Goal: Use online tool/utility: Utilize a website feature to perform a specific function

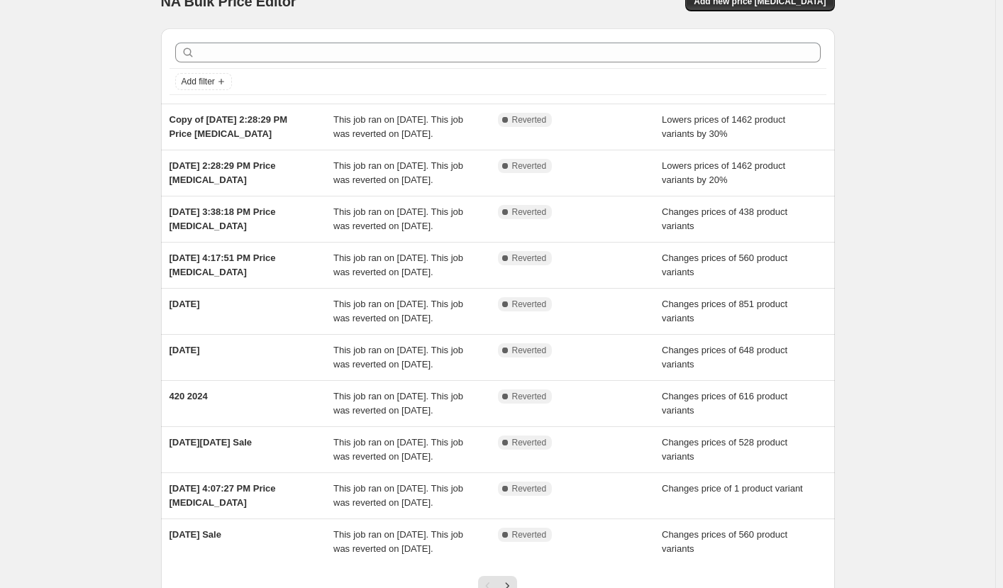
scroll to position [26, 0]
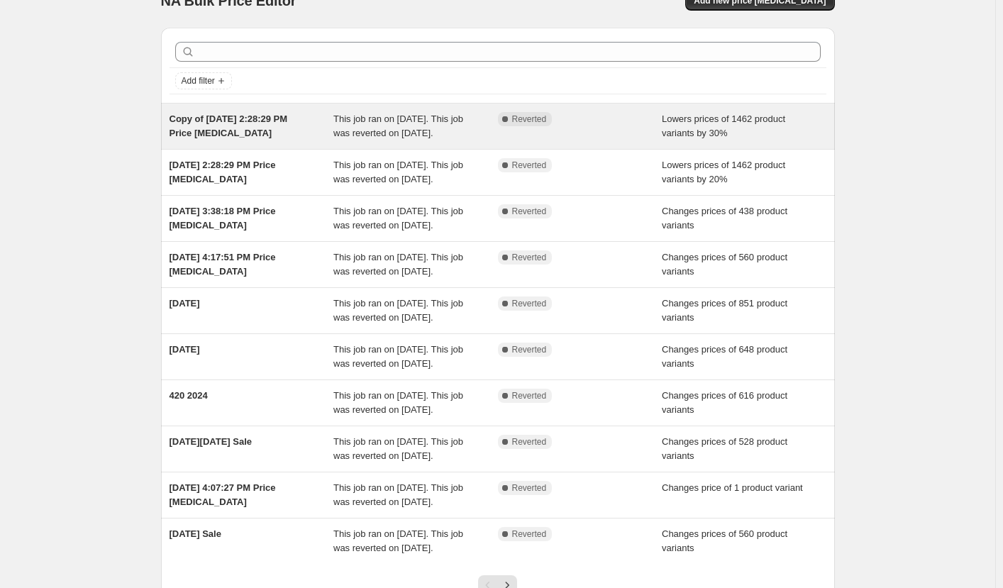
click at [635, 120] on div "Complete Reverted" at bounding box center [569, 119] width 143 height 14
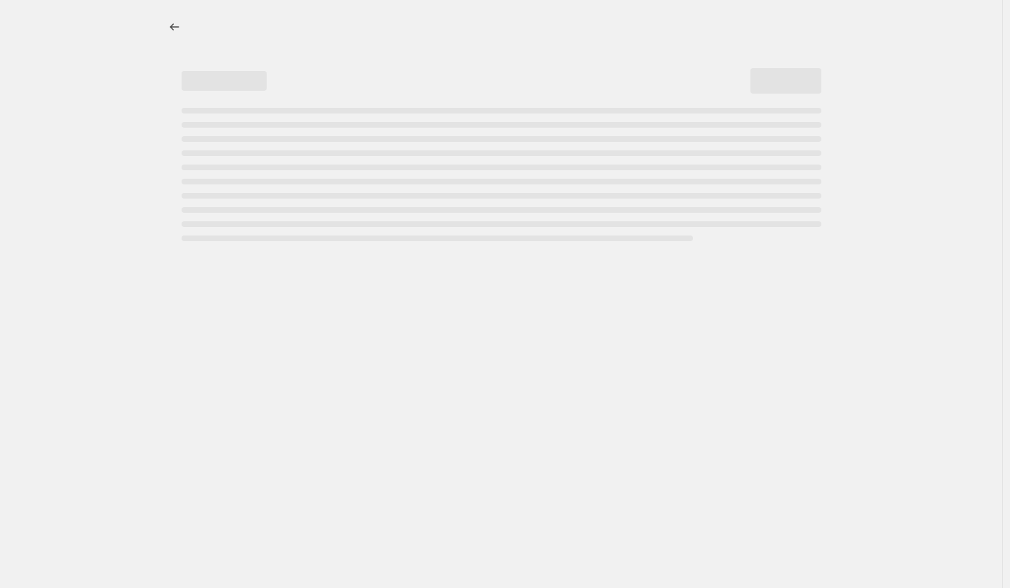
select select "percentage"
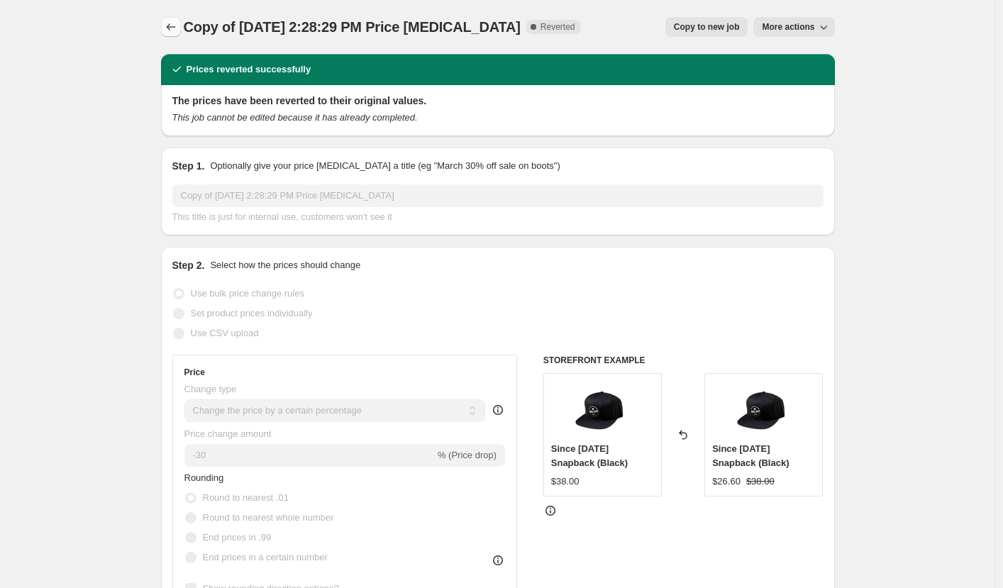
click at [170, 21] on icon "Price change jobs" at bounding box center [171, 27] width 14 height 14
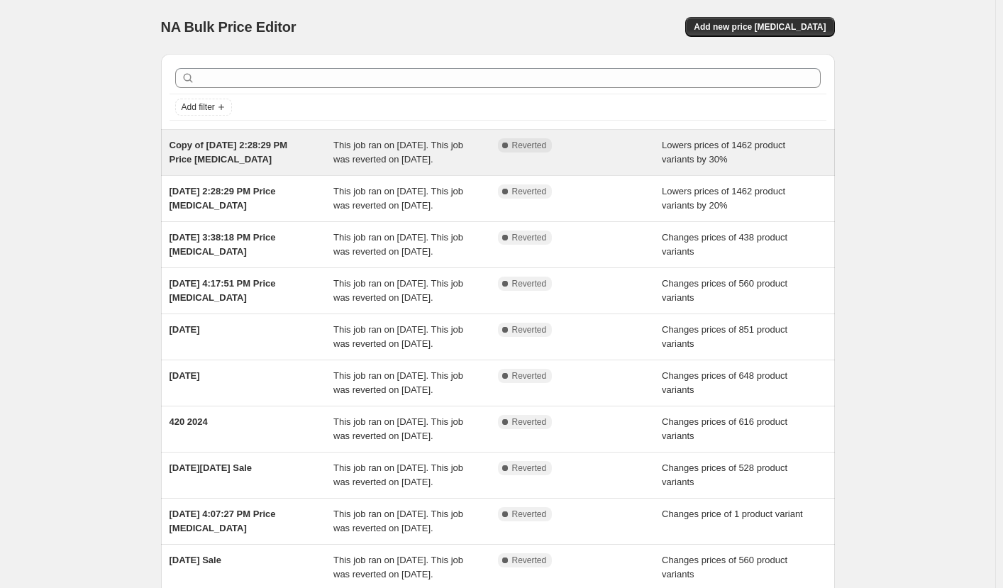
click at [562, 154] on div "Complete Reverted" at bounding box center [580, 152] width 165 height 28
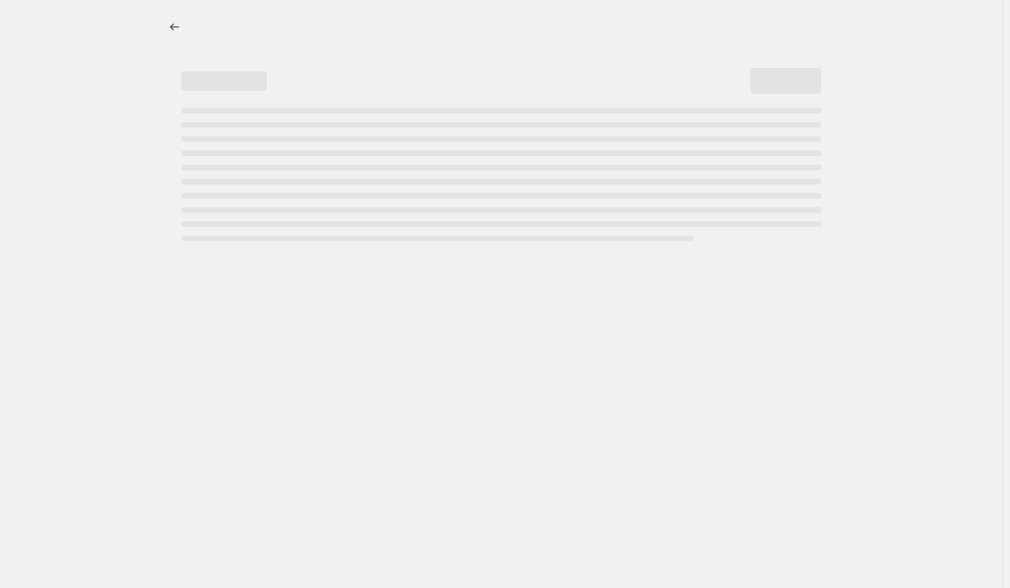
select select "percentage"
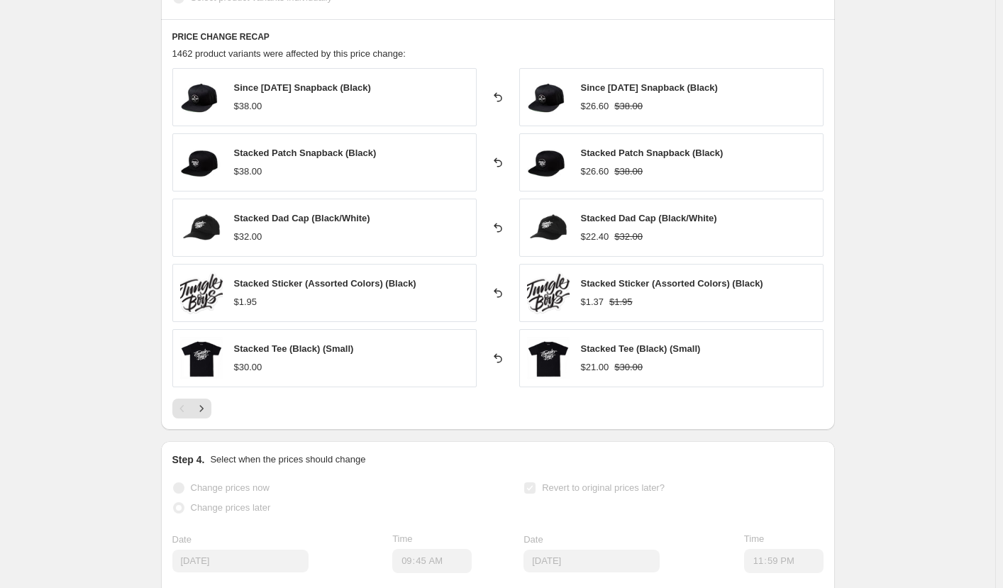
scroll to position [863, 0]
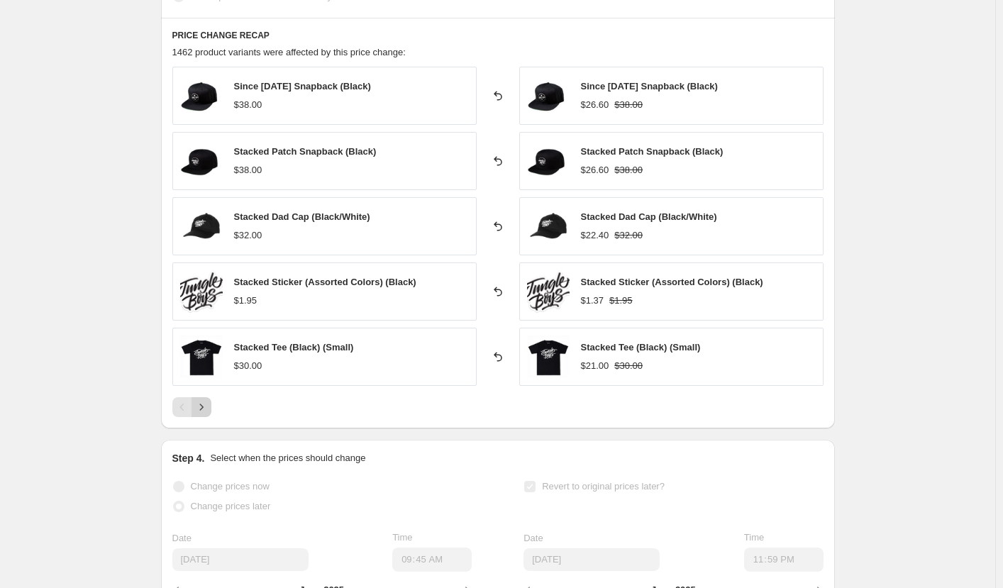
click at [202, 408] on icon "Next" at bounding box center [201, 407] width 14 height 14
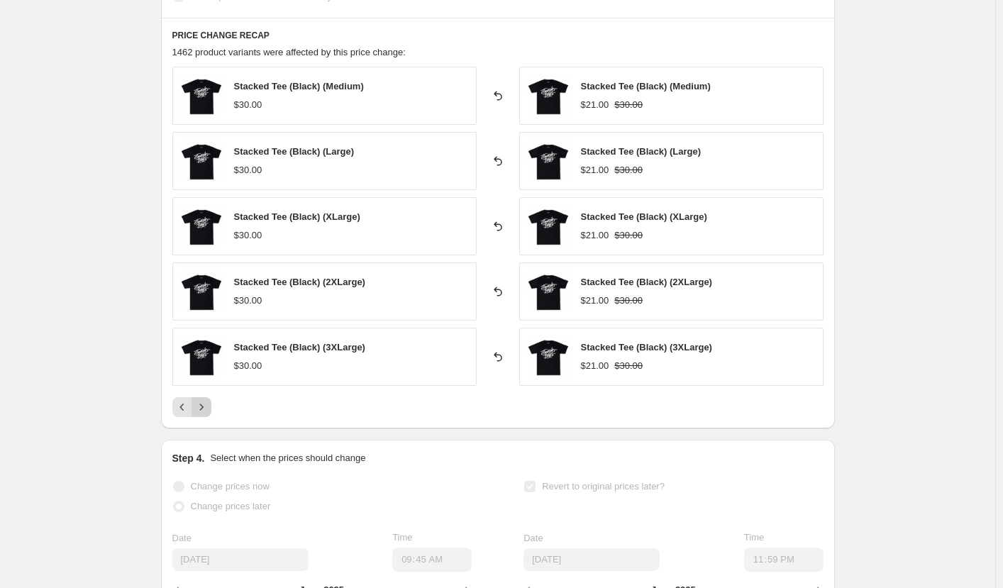
click at [202, 408] on icon "Next" at bounding box center [201, 407] width 14 height 14
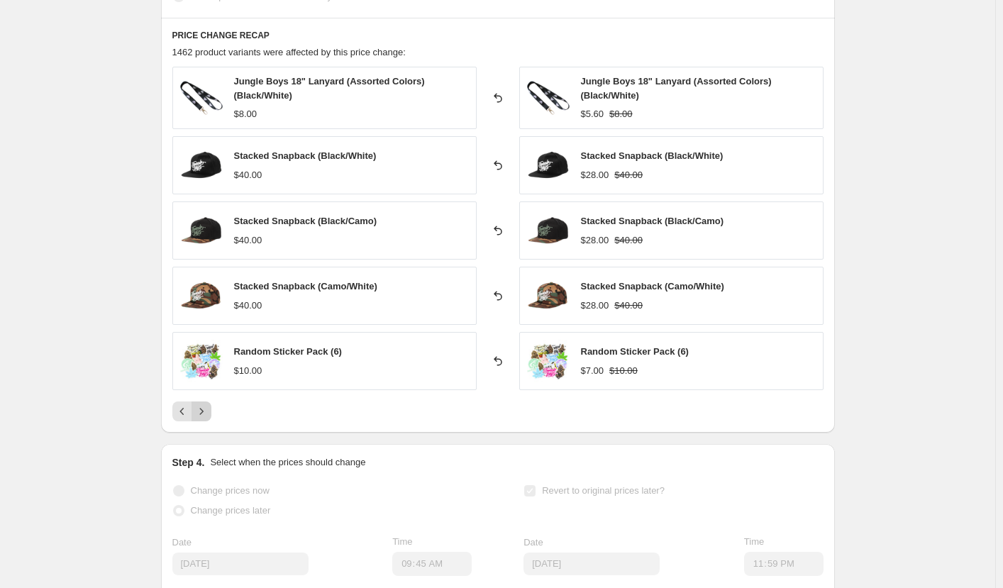
click at [204, 405] on icon "Next" at bounding box center [201, 411] width 14 height 14
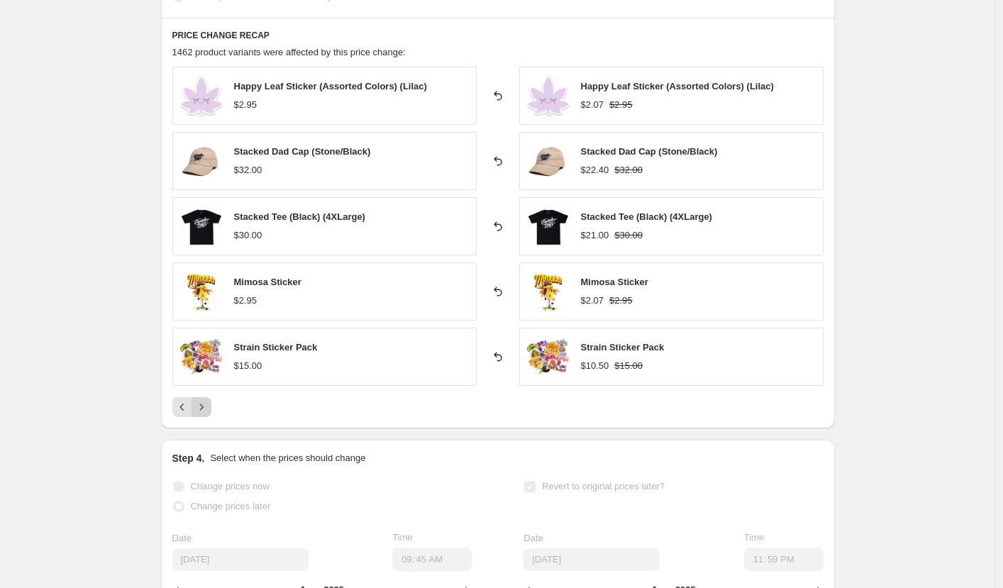
click at [205, 404] on icon "Next" at bounding box center [201, 407] width 14 height 14
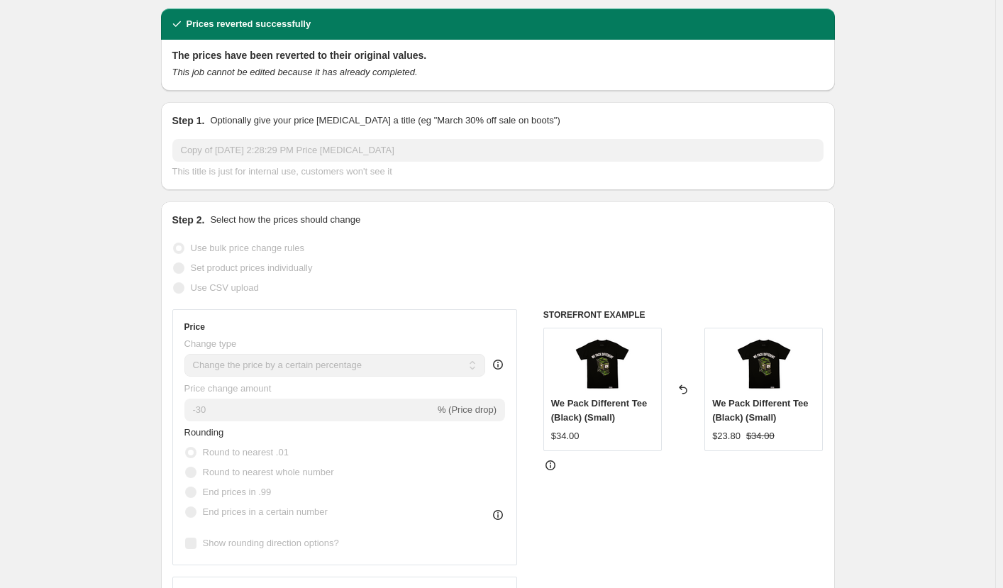
scroll to position [0, 0]
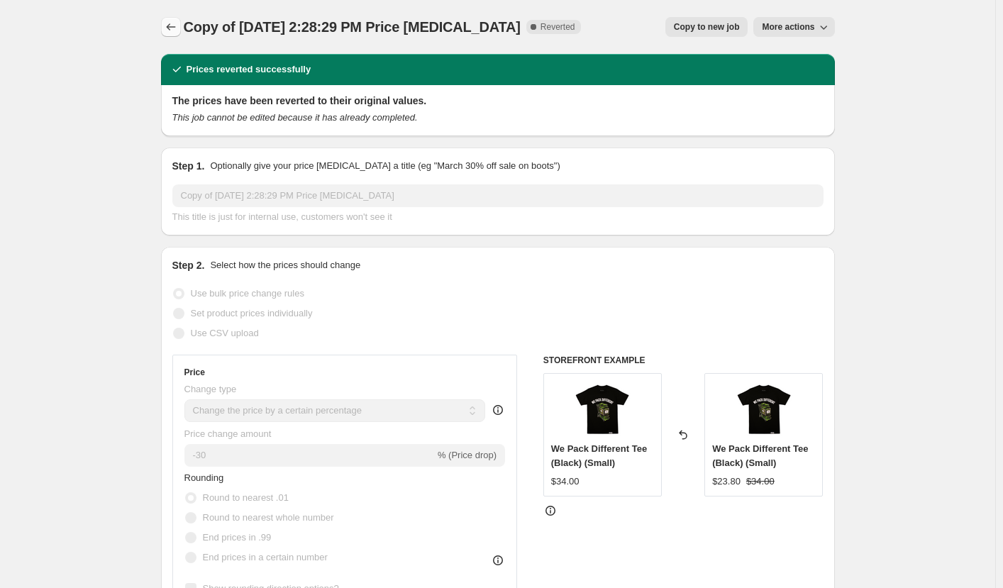
click at [176, 26] on icon "Price change jobs" at bounding box center [171, 27] width 14 height 14
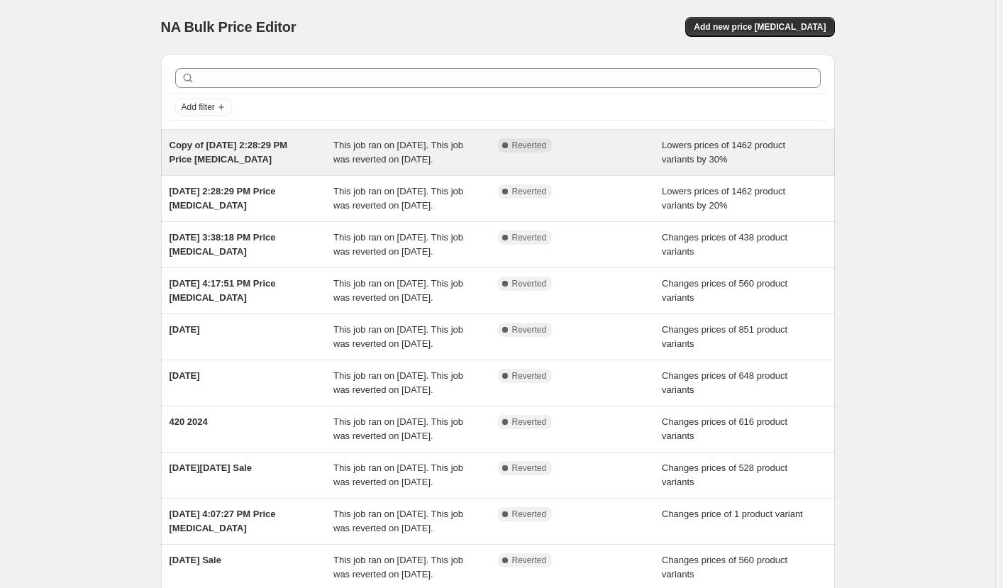
click at [444, 155] on span "This job ran on June 14, 2025. This job was reverted on June 16, 2025." at bounding box center [398, 152] width 130 height 25
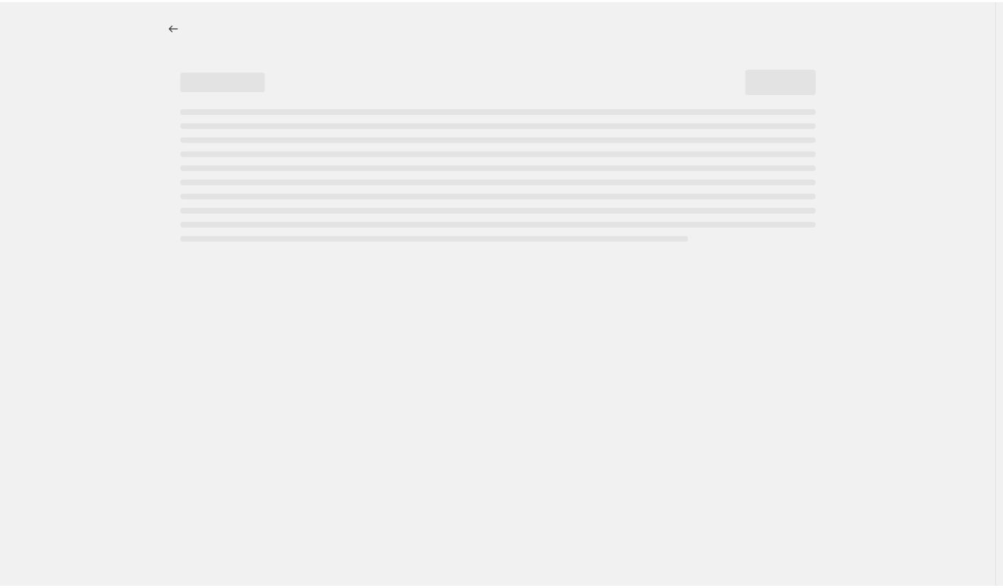
select select "percentage"
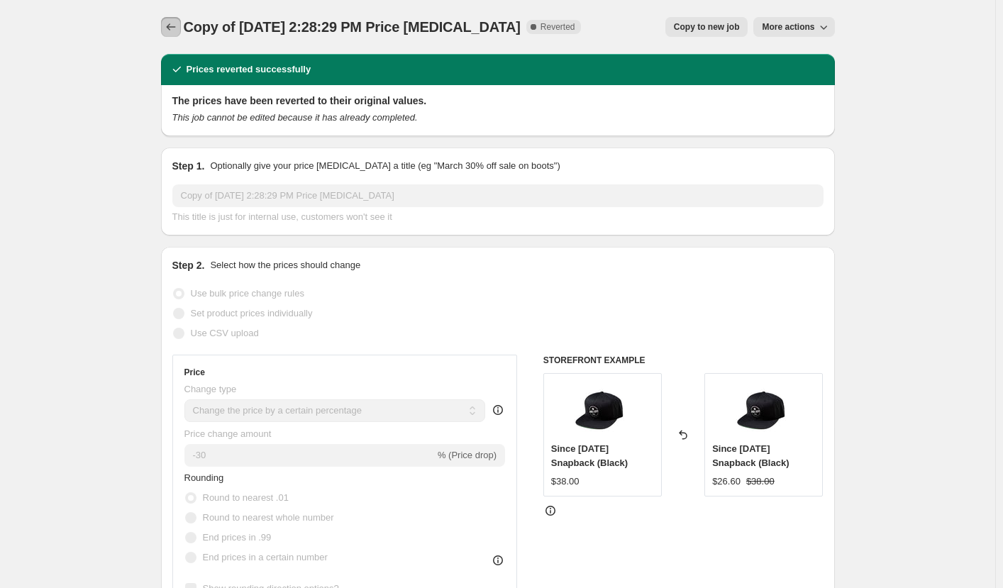
click at [172, 27] on icon "Price change jobs" at bounding box center [170, 26] width 9 height 7
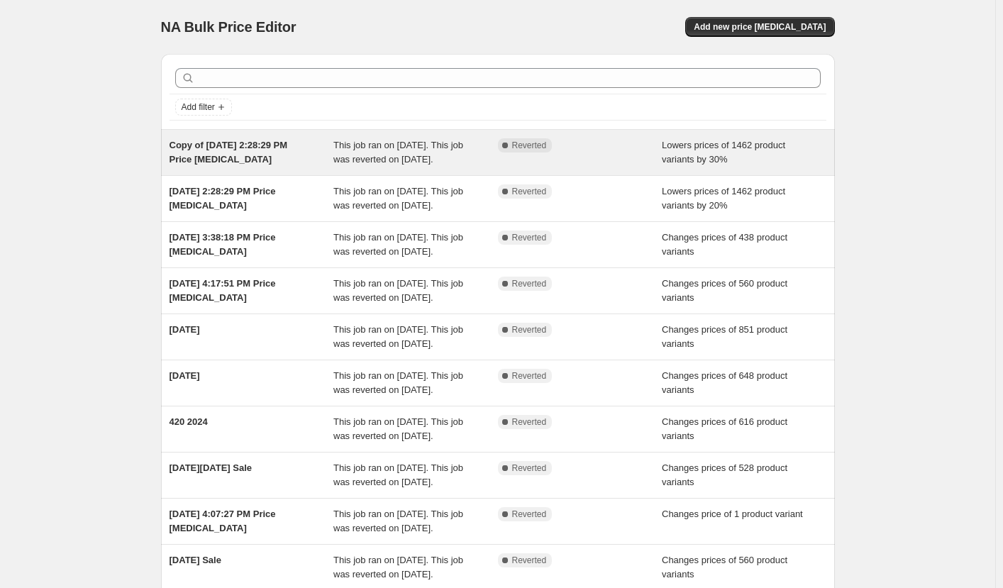
click at [343, 144] on span "This job ran on June 14, 2025. This job was reverted on June 16, 2025." at bounding box center [398, 152] width 130 height 25
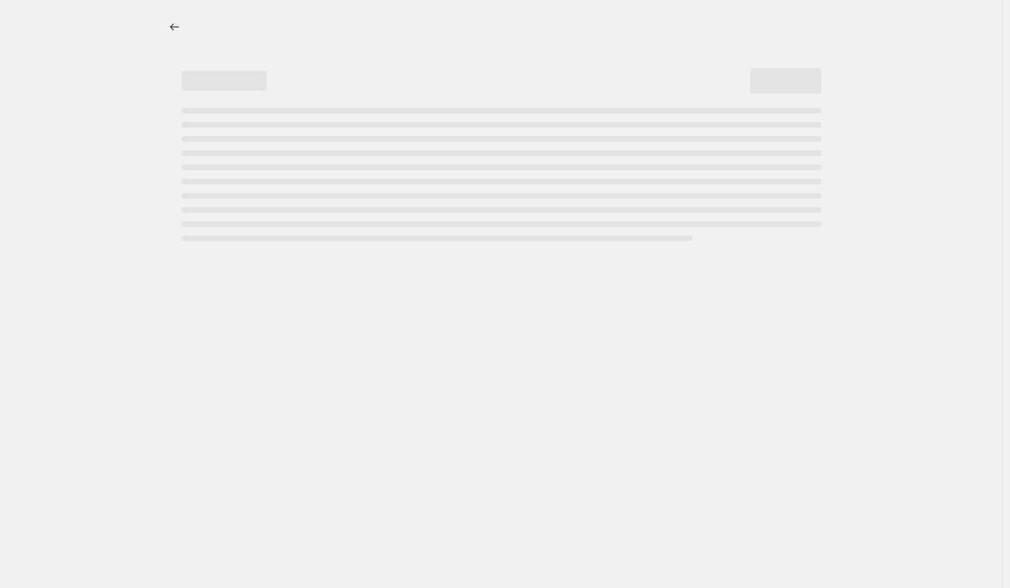
select select "percentage"
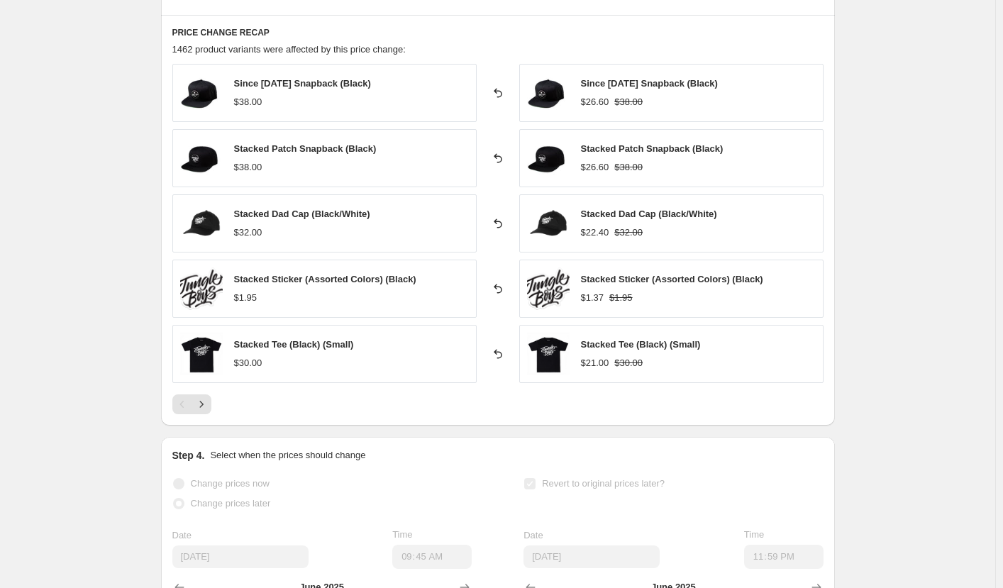
scroll to position [867, 0]
click at [207, 396] on icon "Next" at bounding box center [201, 403] width 14 height 14
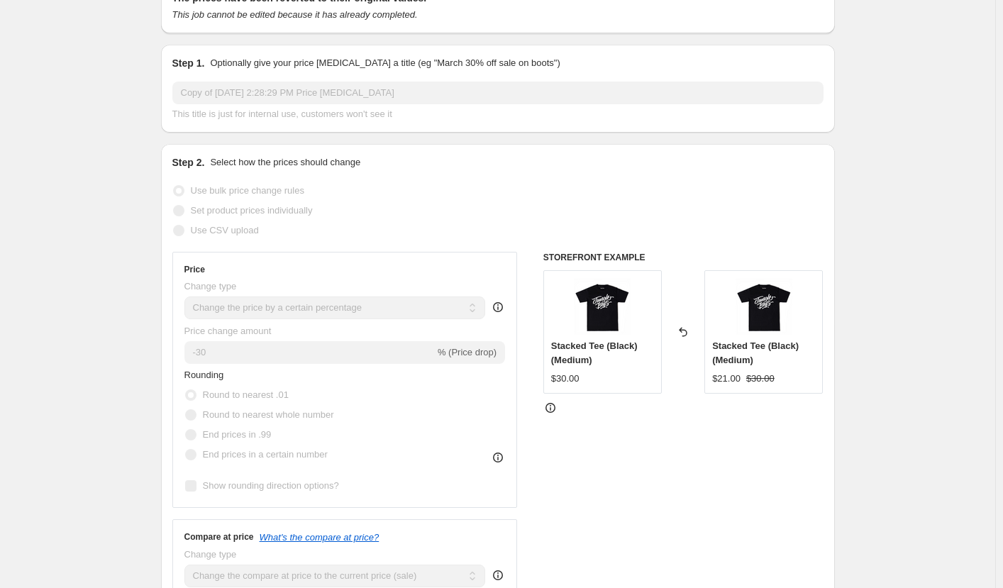
scroll to position [0, 0]
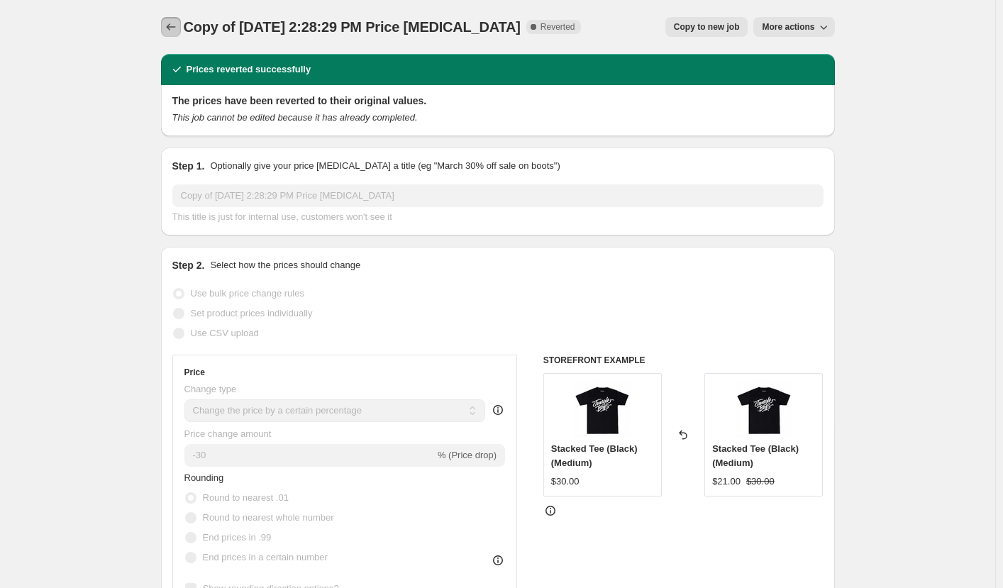
click at [167, 30] on icon "Price change jobs" at bounding box center [171, 27] width 14 height 14
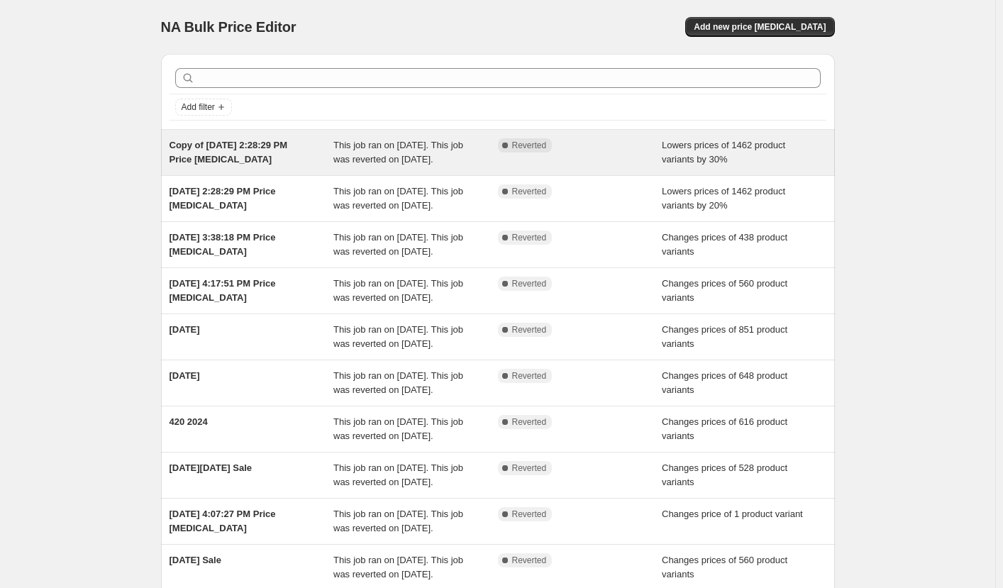
click at [448, 151] on div "This job ran on June 14, 2025. This job was reverted on June 16, 2025." at bounding box center [415, 152] width 165 height 28
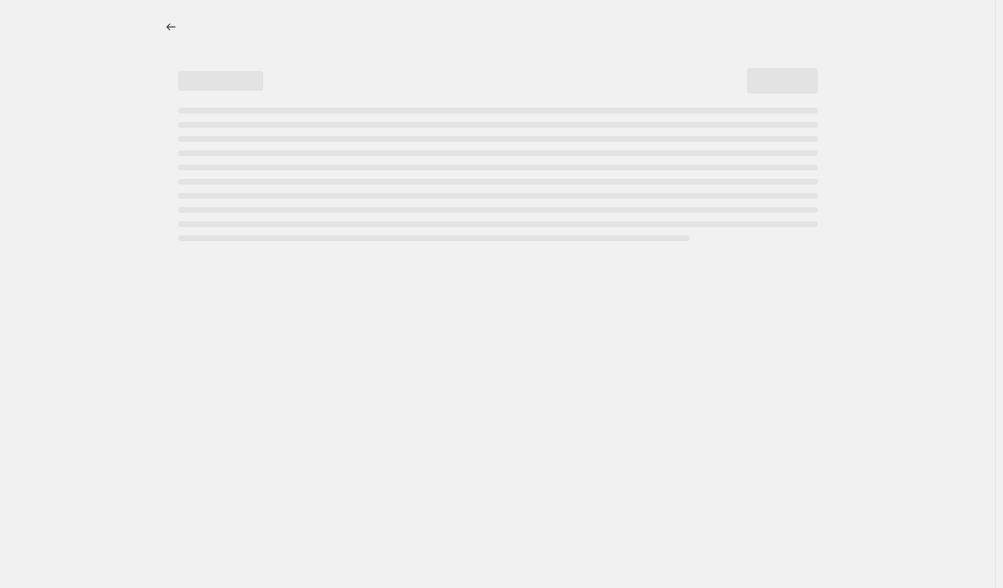
select select "percentage"
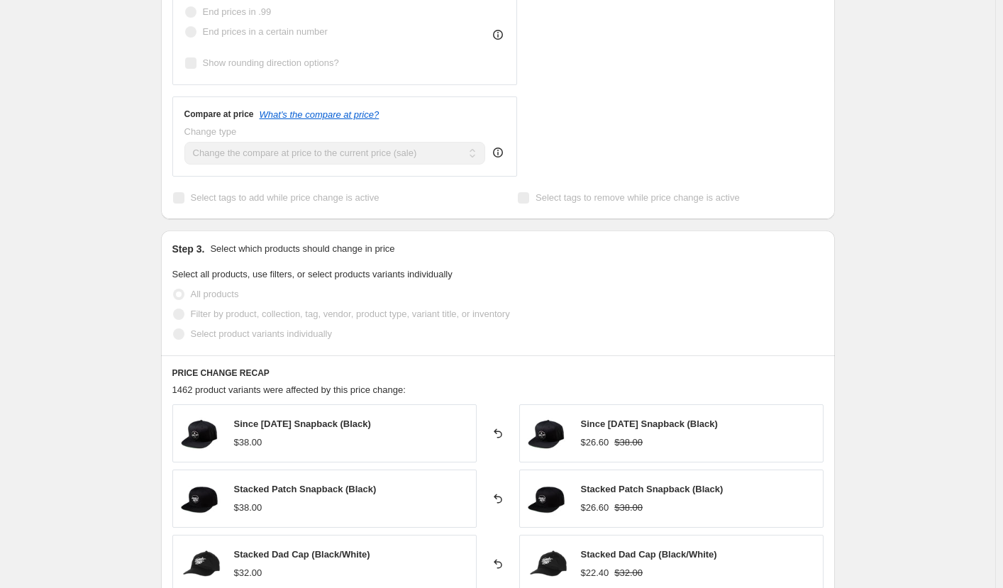
scroll to position [789, 0]
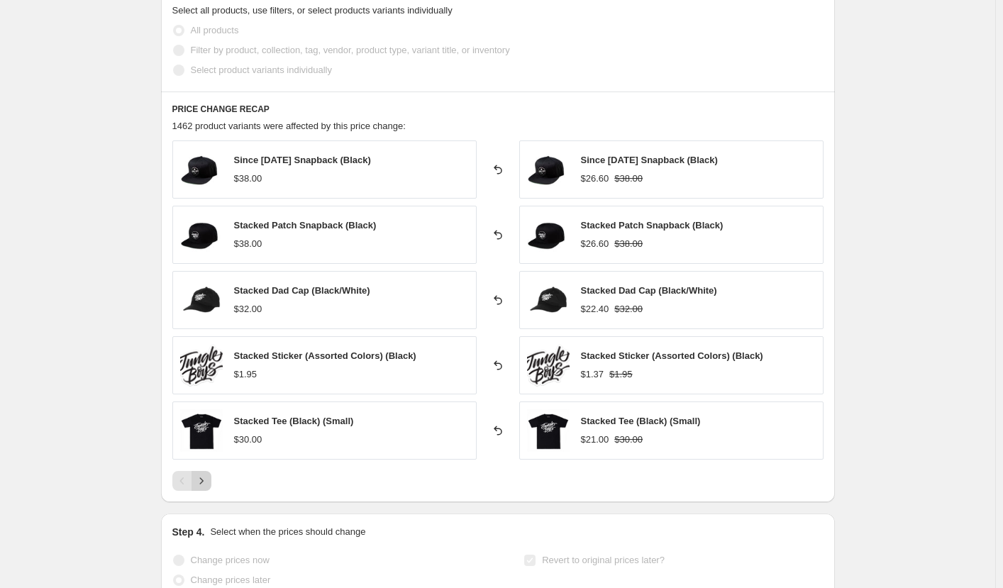
click at [200, 477] on icon "Next" at bounding box center [201, 481] width 14 height 14
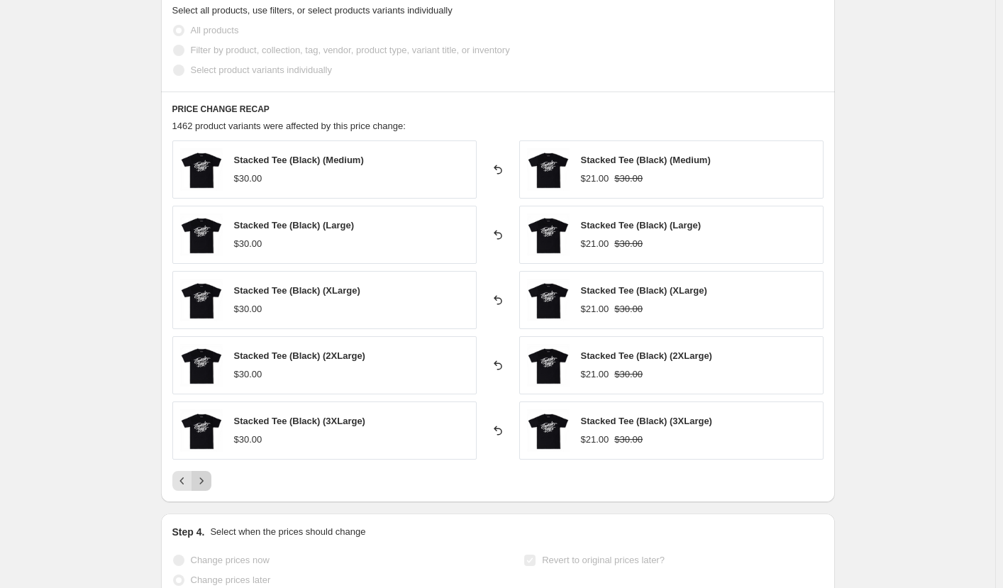
click at [203, 480] on icon "Next" at bounding box center [201, 480] width 4 height 6
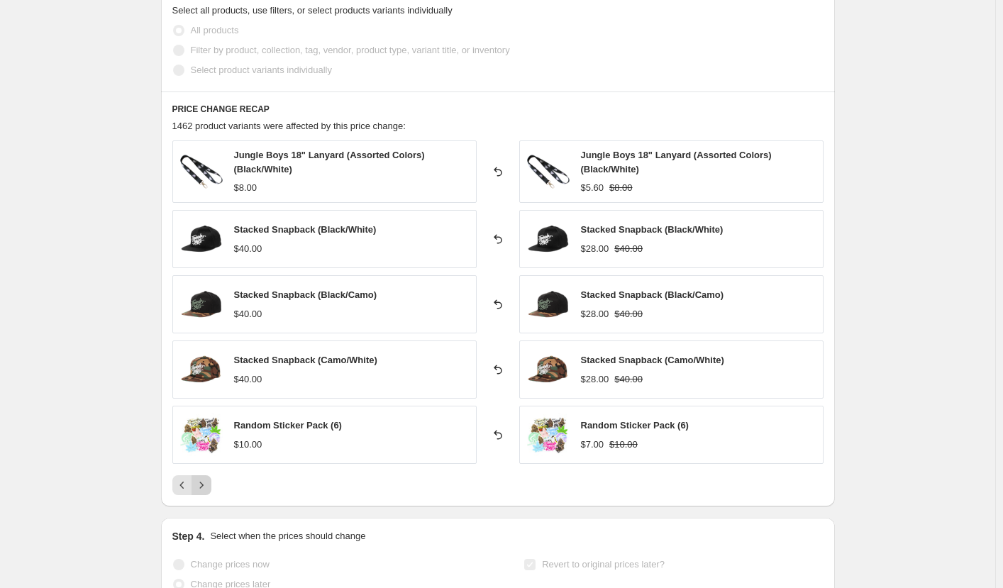
click at [203, 482] on icon "Next" at bounding box center [201, 485] width 4 height 6
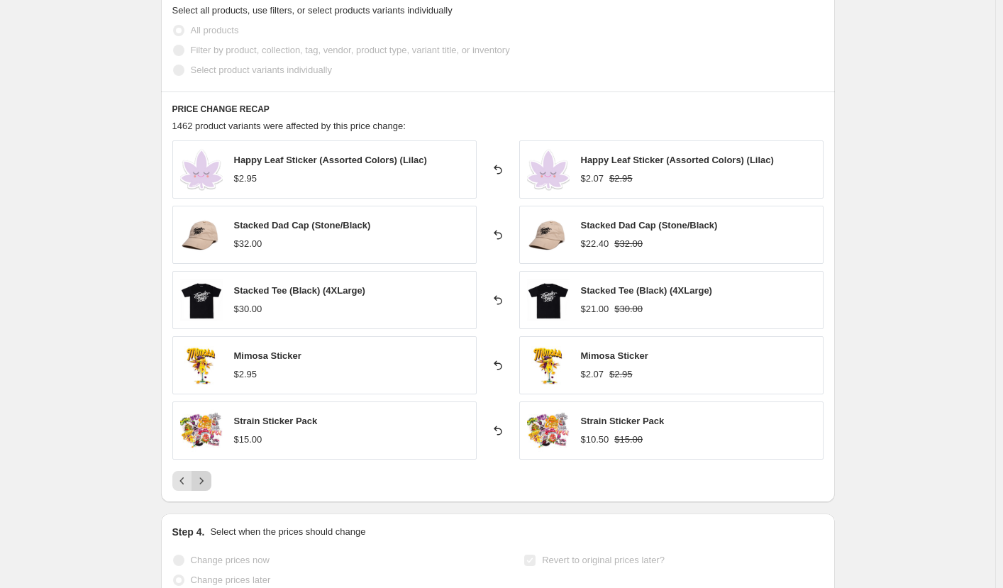
click at [203, 480] on icon "Next" at bounding box center [201, 480] width 4 height 6
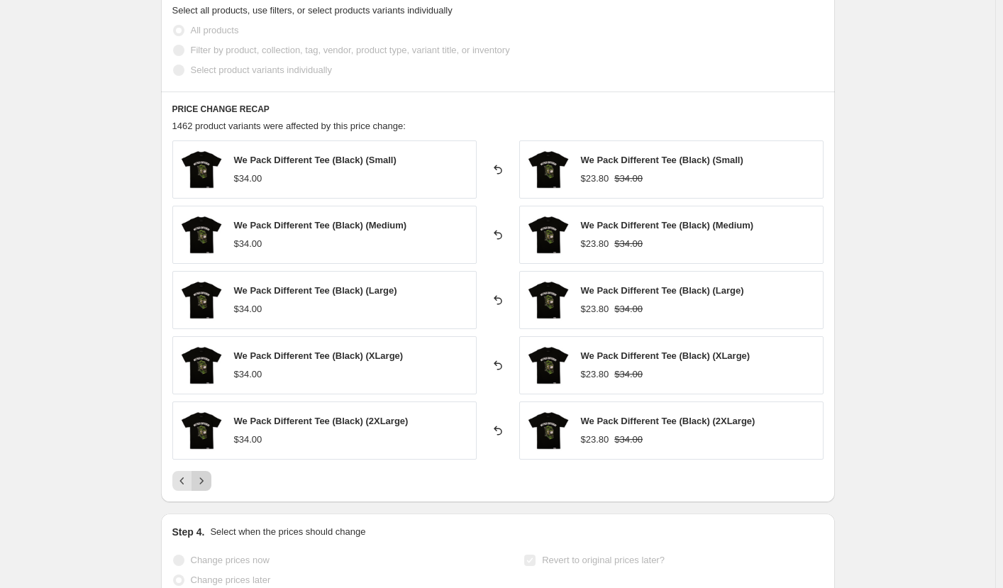
click at [203, 480] on icon "Next" at bounding box center [201, 480] width 4 height 6
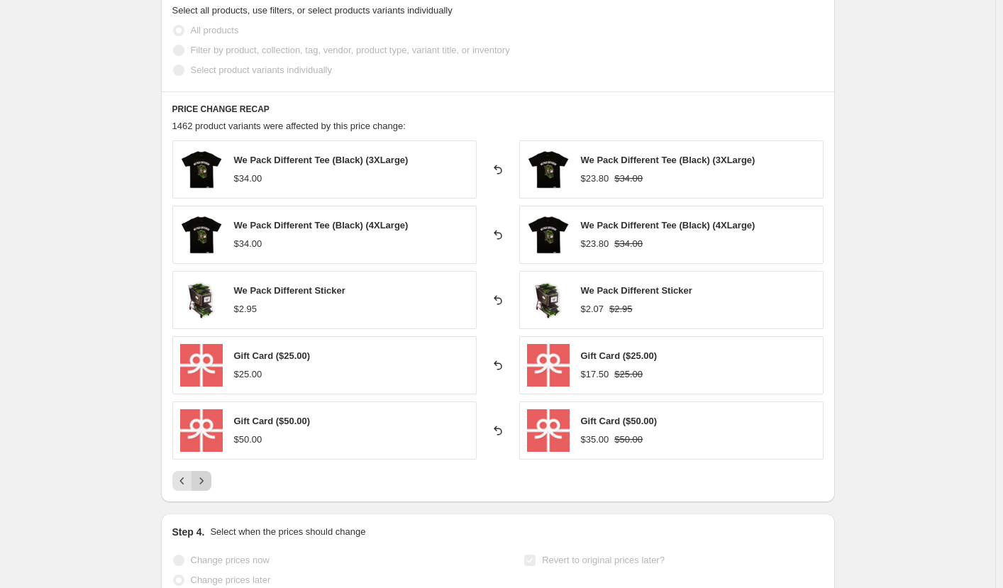
click at [203, 480] on icon "Next" at bounding box center [201, 480] width 4 height 6
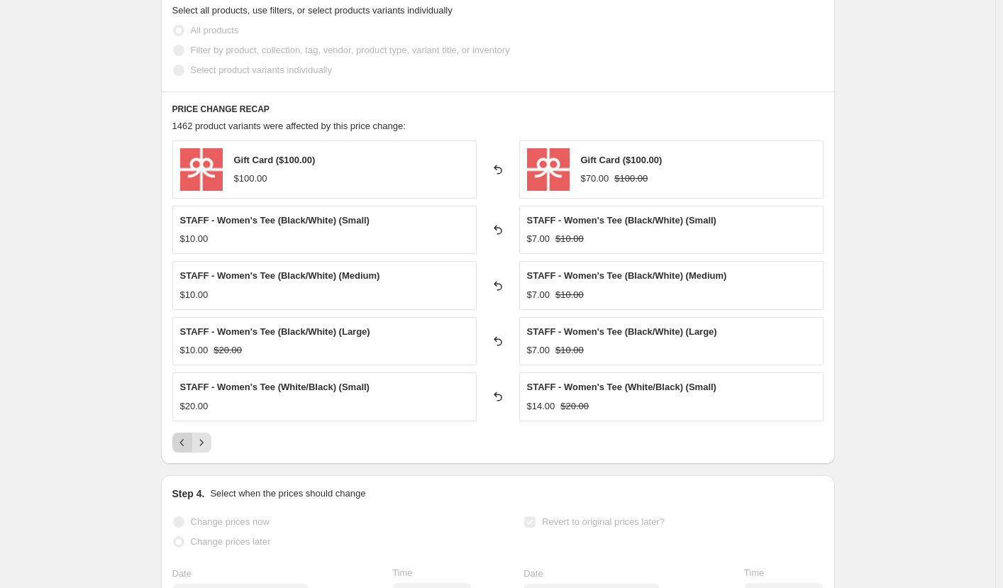
click at [181, 440] on icon "Previous" at bounding box center [182, 442] width 14 height 14
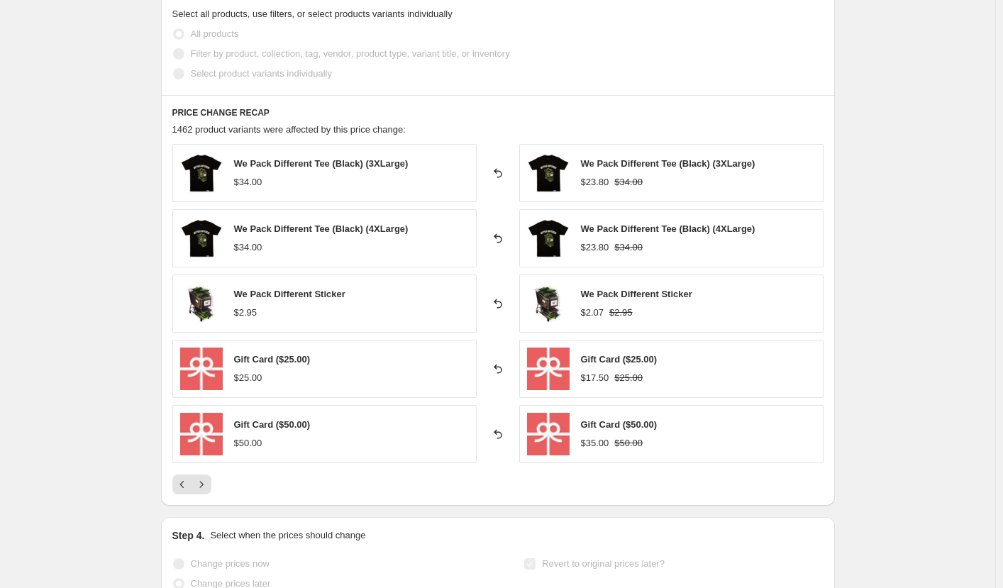
scroll to position [787, 0]
click at [203, 480] on icon "Next" at bounding box center [201, 484] width 14 height 14
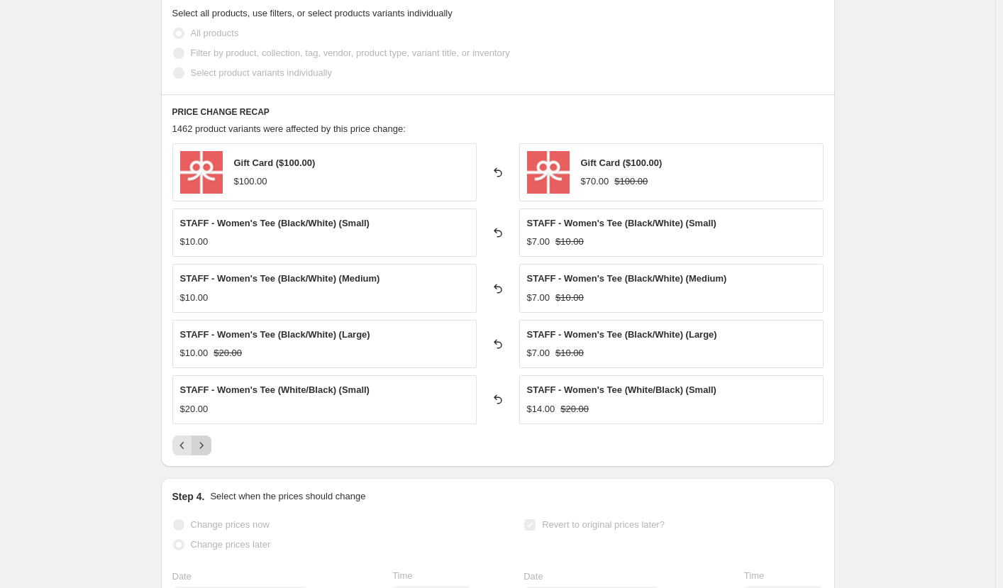
click at [201, 440] on icon "Next" at bounding box center [201, 445] width 14 height 14
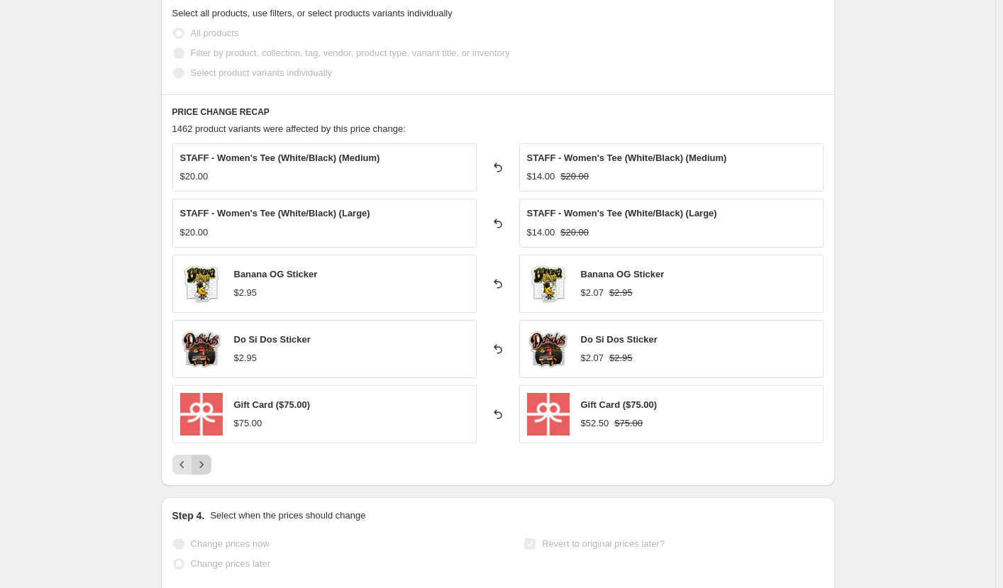
click at [206, 465] on icon "Next" at bounding box center [201, 464] width 14 height 14
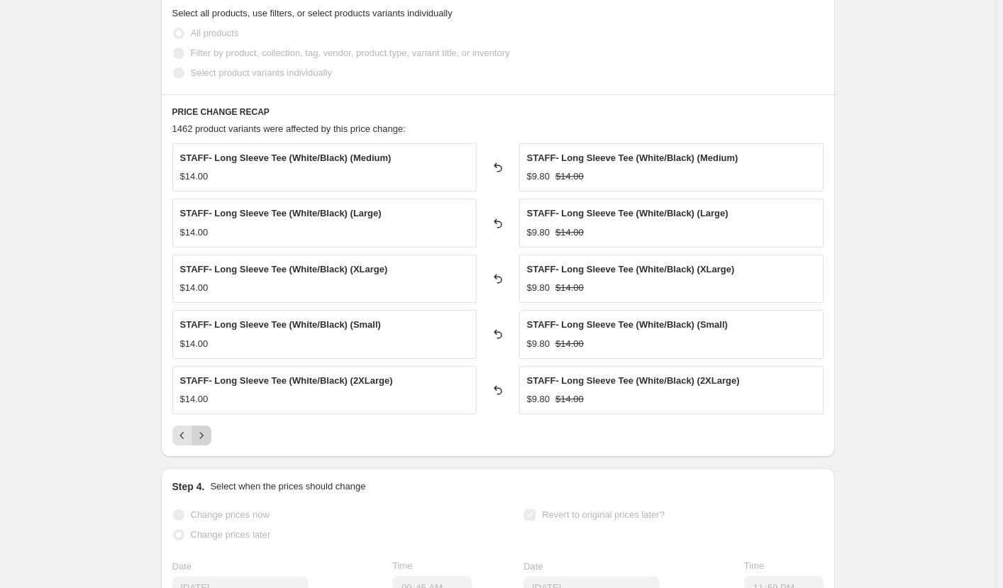
click at [204, 433] on icon "Next" at bounding box center [201, 435] width 14 height 14
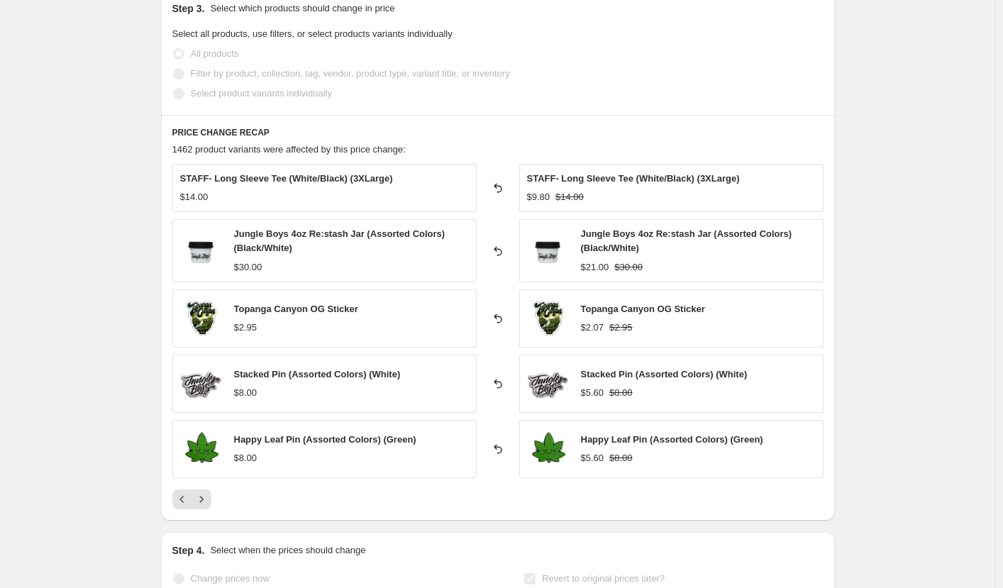
scroll to position [757, 0]
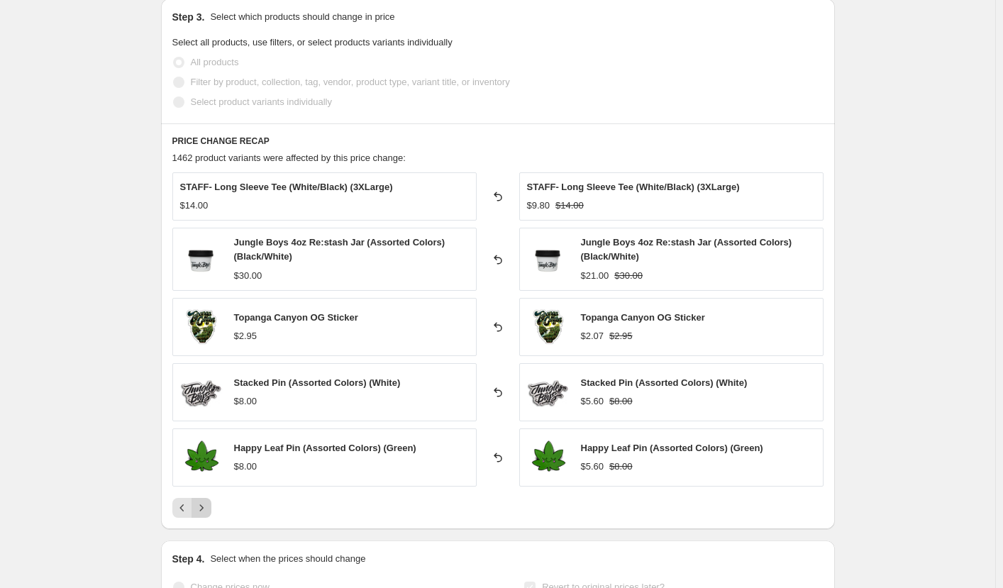
click at [204, 503] on icon "Next" at bounding box center [201, 508] width 14 height 14
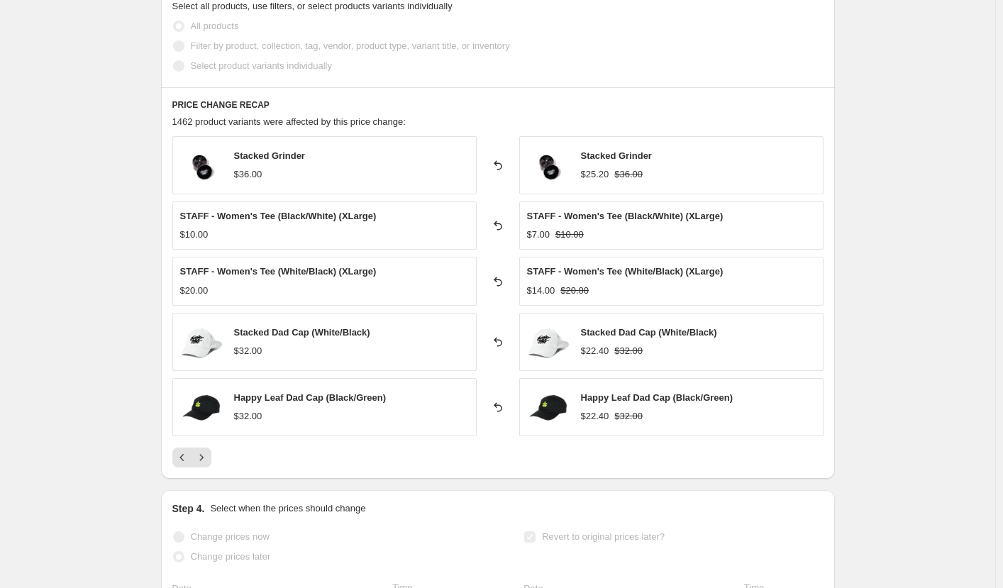
scroll to position [795, 0]
click at [208, 456] on icon "Next" at bounding box center [201, 456] width 14 height 14
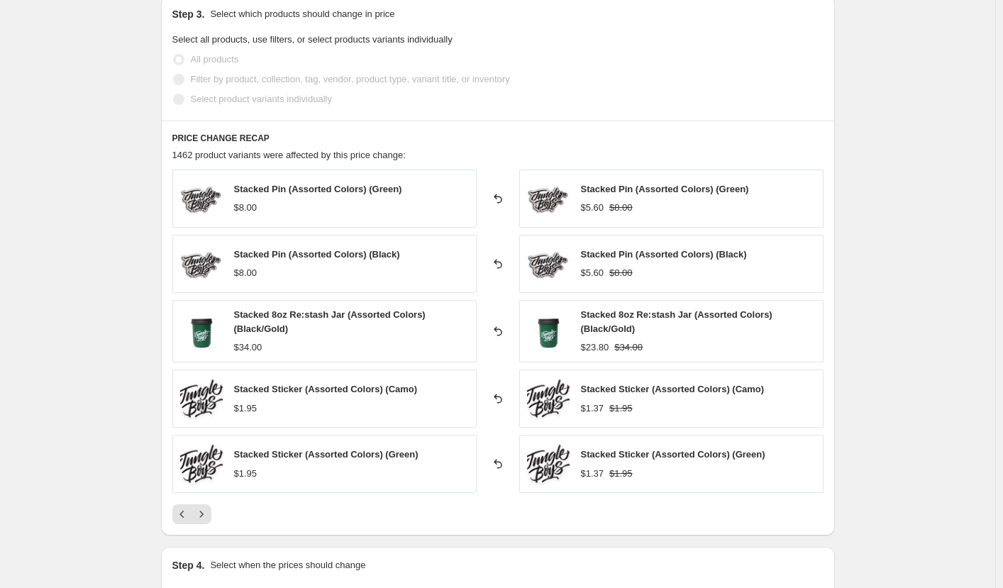
scroll to position [760, 0]
click at [201, 511] on icon "Next" at bounding box center [201, 515] width 14 height 14
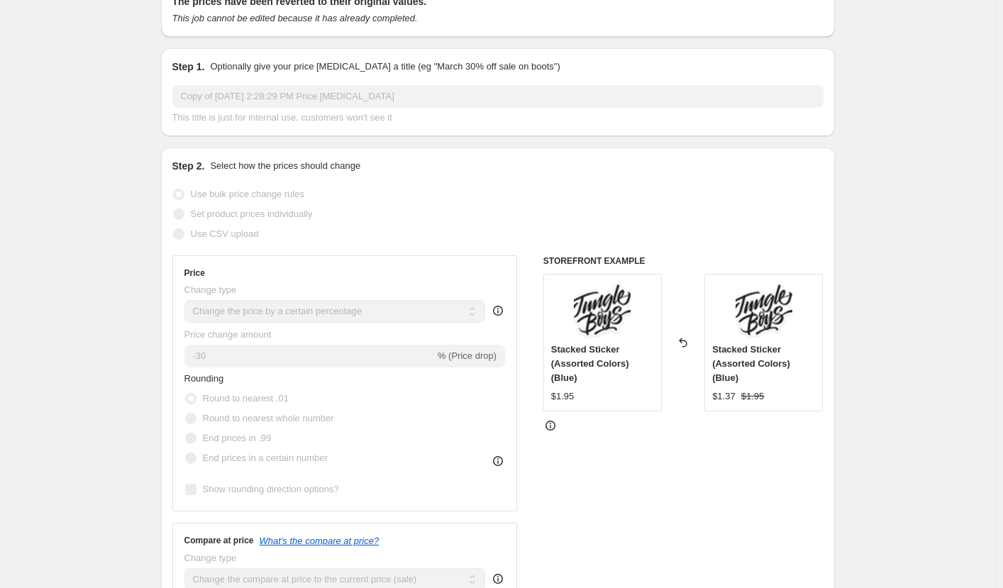
scroll to position [0, 0]
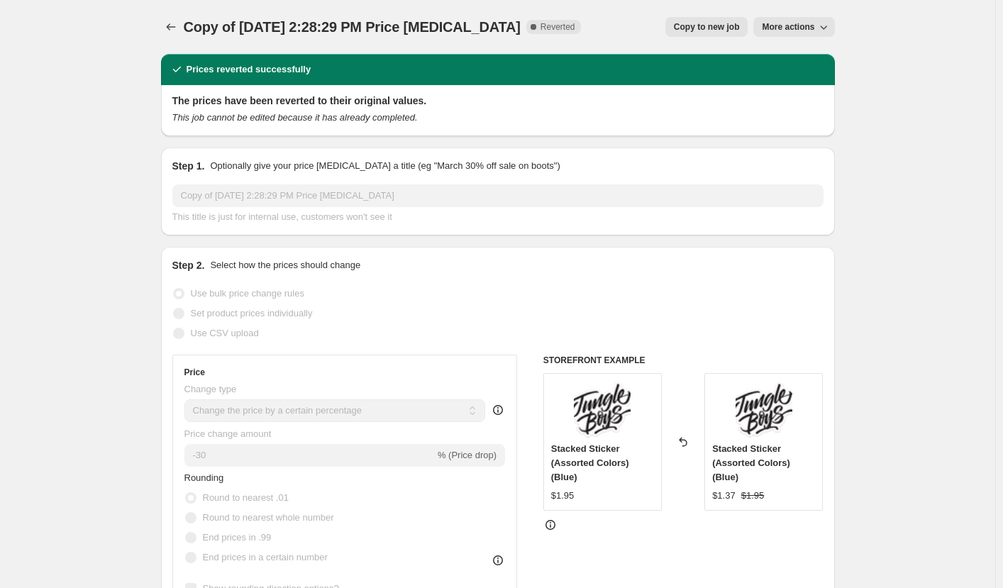
click at [709, 26] on span "Copy to new job" at bounding box center [707, 26] width 66 height 11
select select "percentage"
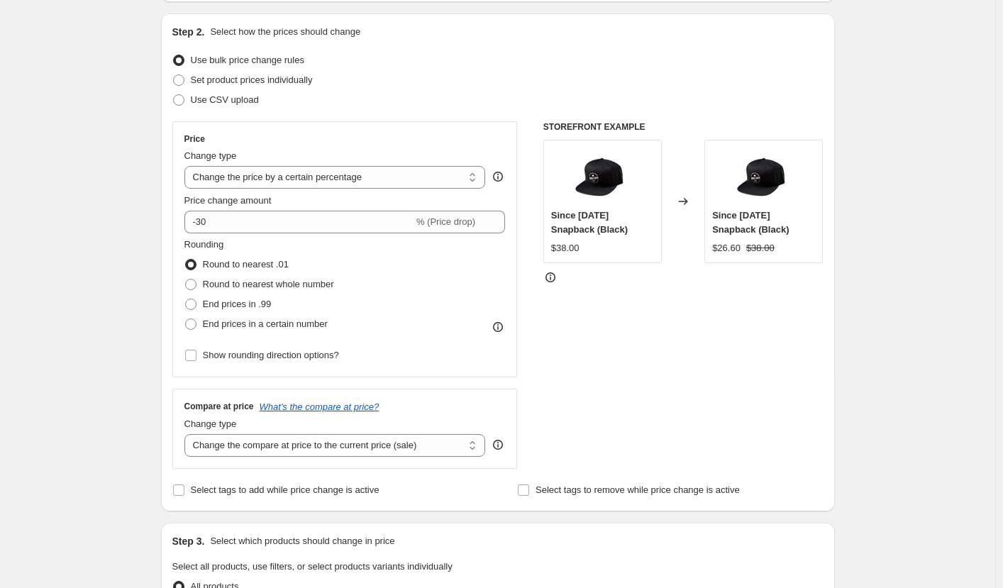
scroll to position [141, 0]
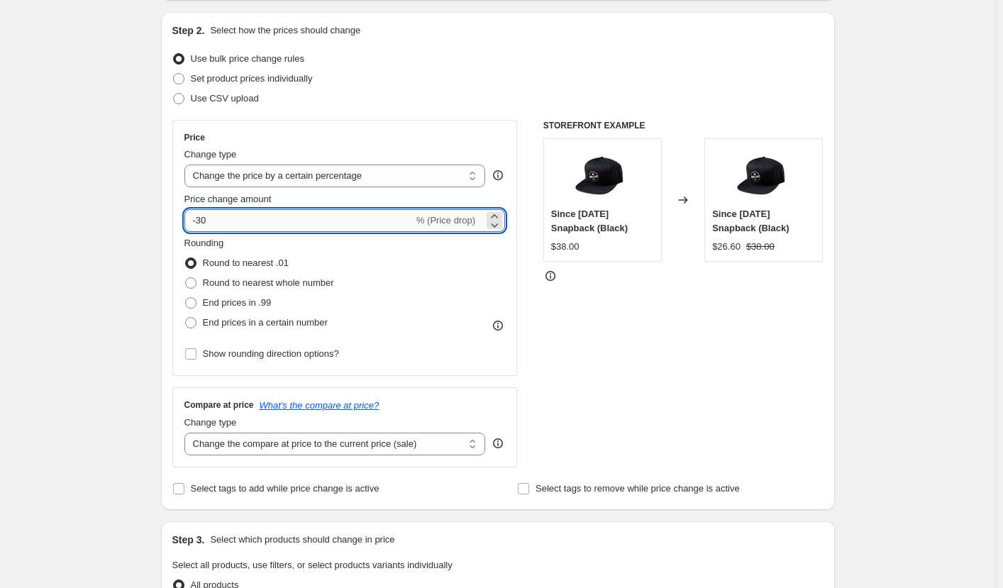
click at [310, 215] on input "-30" at bounding box center [298, 220] width 229 height 23
type input "-3"
type input "-40"
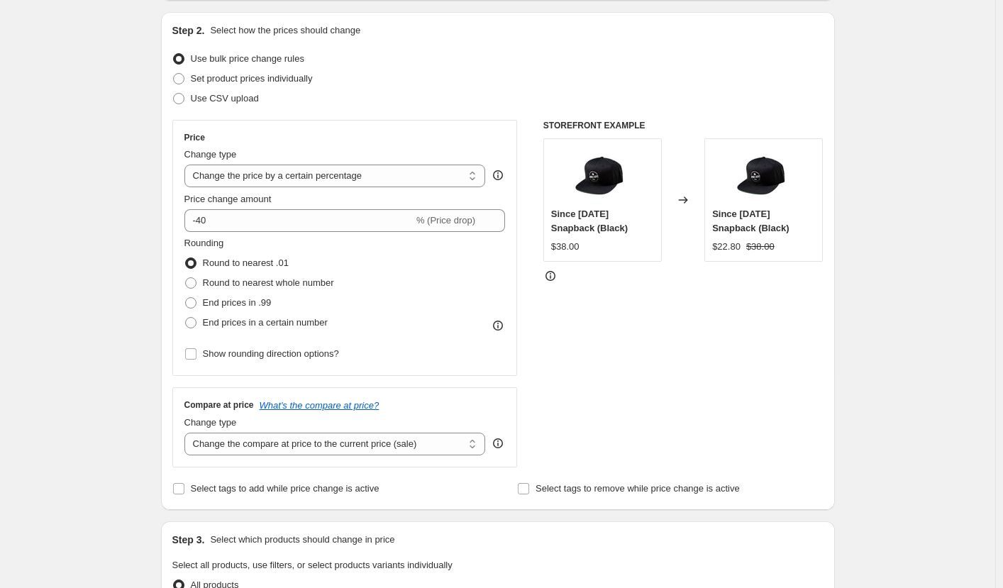
click at [119, 276] on div "Create new price change job. This page is ready Create new price change job Dra…" at bounding box center [497, 568] width 995 height 1418
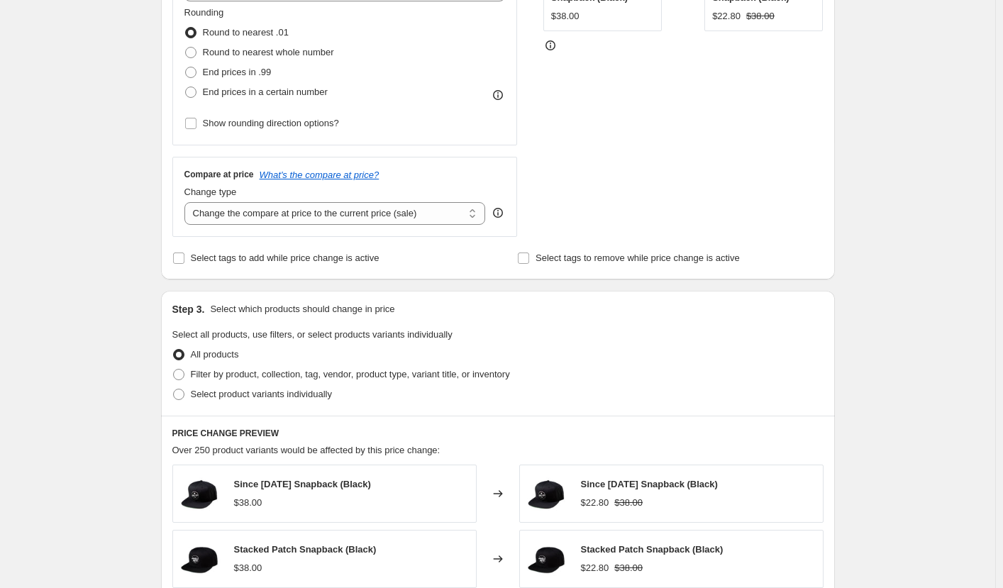
scroll to position [380, 0]
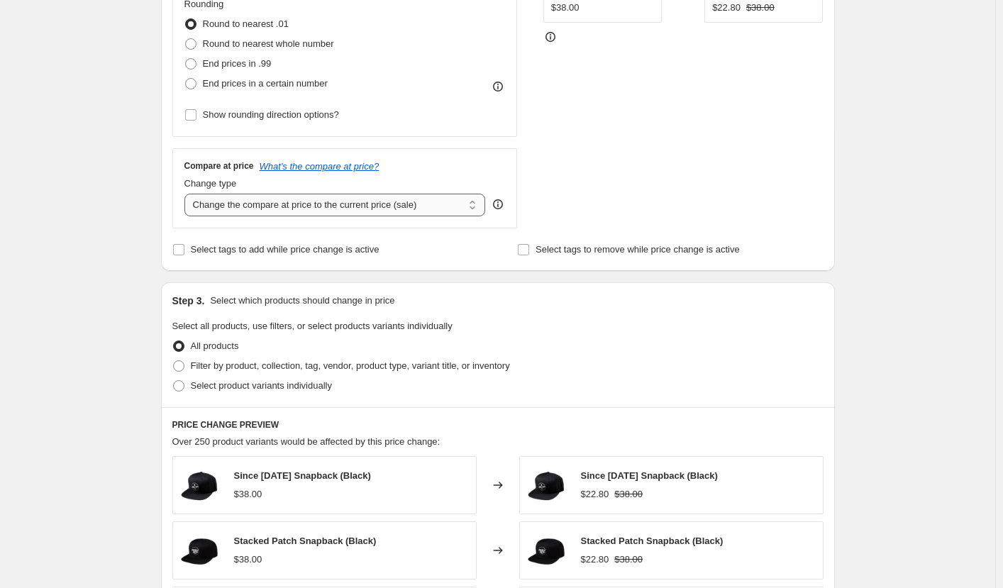
click at [399, 204] on select "Change the compare at price to the current price (sale) Change the compare at p…" at bounding box center [334, 205] width 301 height 23
click at [187, 194] on select "Change the compare at price to the current price (sale) Change the compare at p…" at bounding box center [334, 205] width 301 height 23
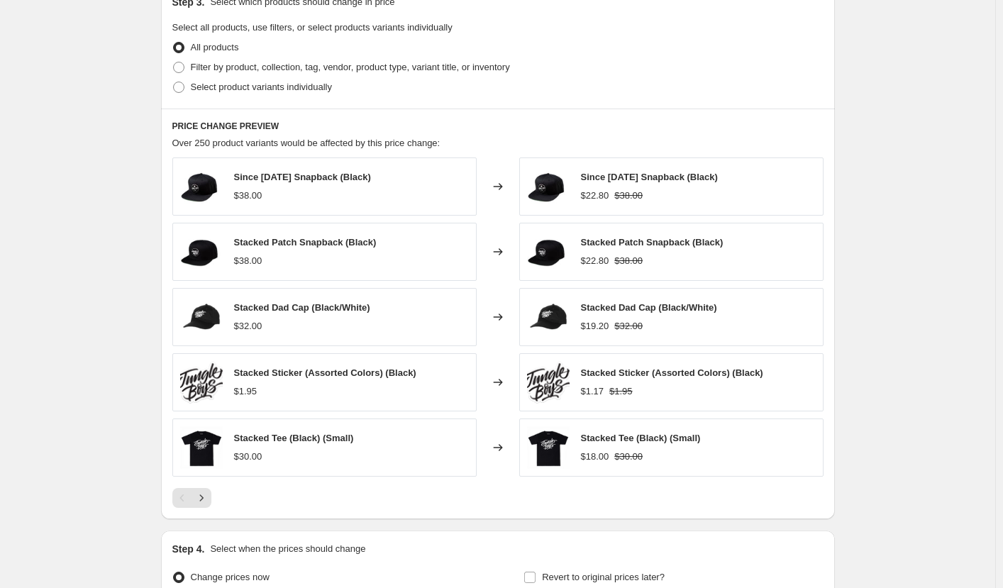
scroll to position [684, 0]
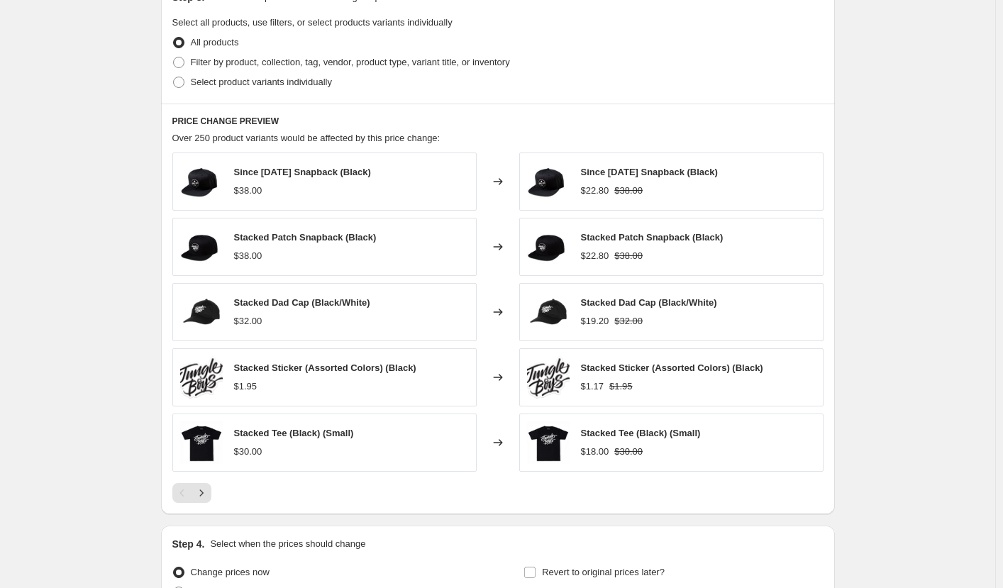
click at [252, 188] on div "$38.00" at bounding box center [248, 191] width 28 height 14
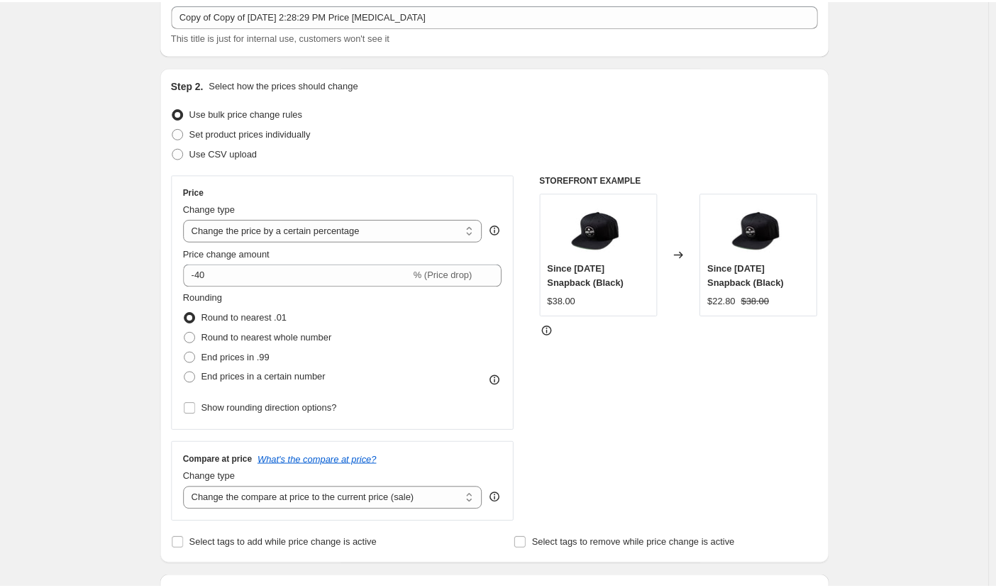
scroll to position [0, 0]
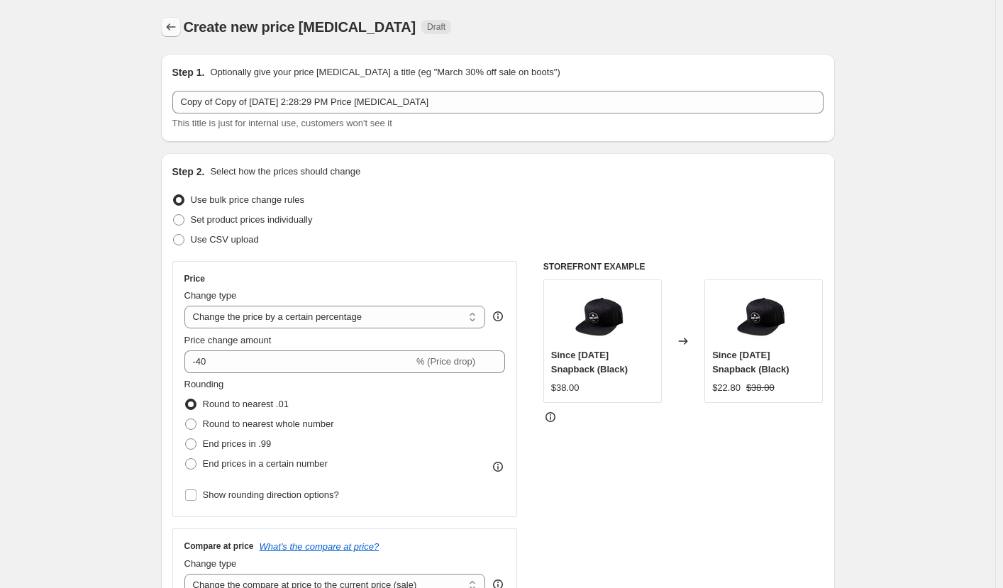
click at [166, 20] on button "Price change jobs" at bounding box center [171, 27] width 20 height 20
